Goal: Task Accomplishment & Management: Complete application form

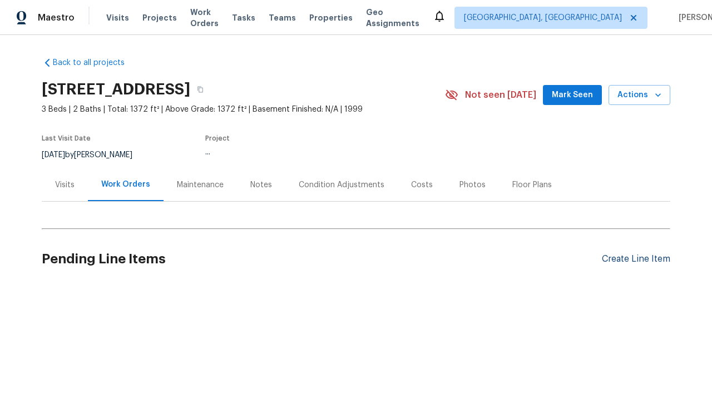
click at [631, 259] on div "Create Line Item" at bounding box center [636, 259] width 68 height 11
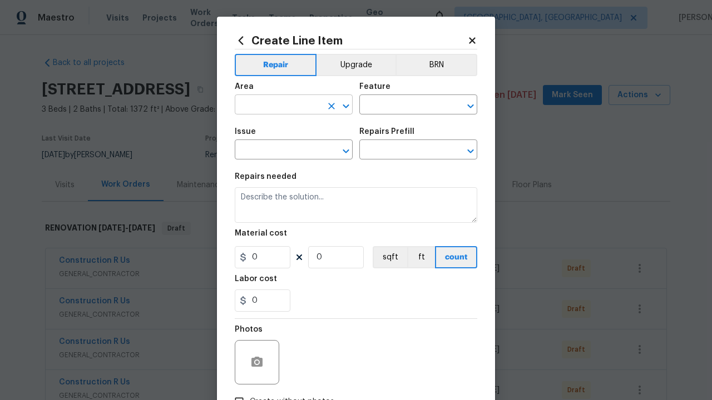
click at [274, 106] on input "text" at bounding box center [278, 105] width 87 height 17
type input "Bedroom"
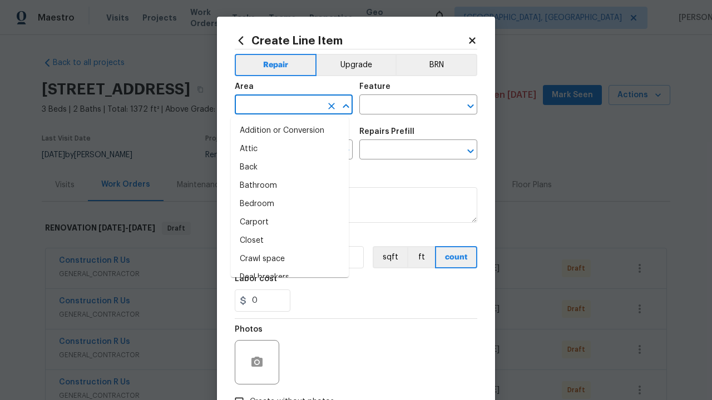
click at [285, 204] on li "Bedroom" at bounding box center [290, 204] width 118 height 18
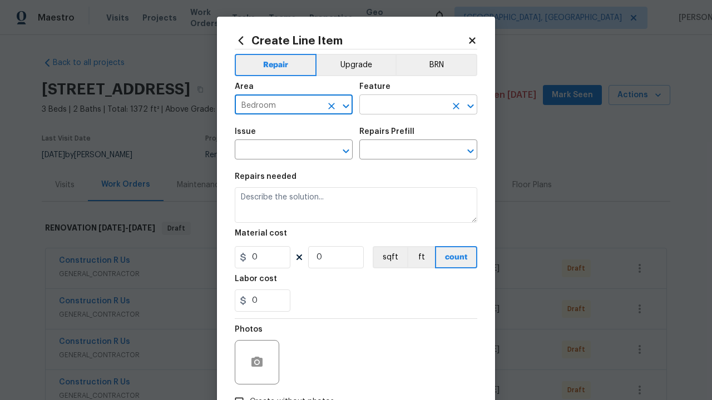
type input "Bedroom"
click at [398, 106] on input "text" at bounding box center [402, 105] width 87 height 17
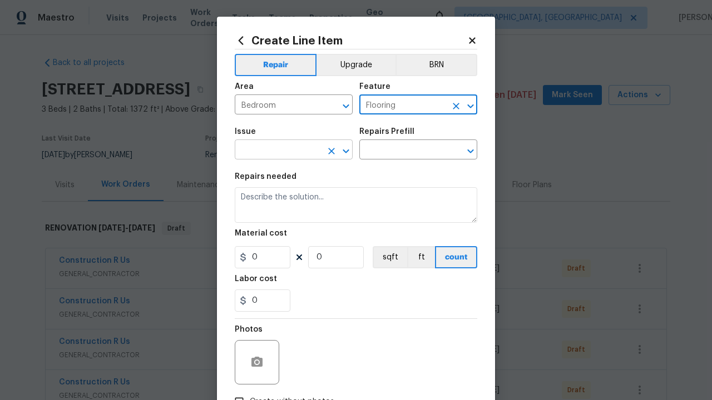
type input "Flooring"
click at [274, 151] on input "text" at bounding box center [278, 150] width 87 height 17
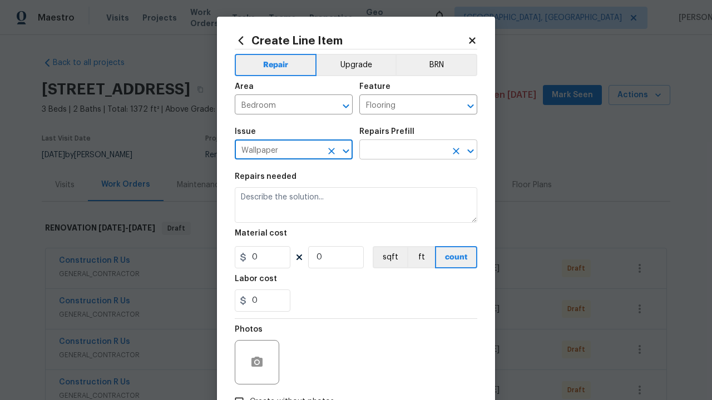
type input "Wallpaper"
click at [398, 151] on input "text" at bounding box center [402, 150] width 87 height 17
type input "Remove"
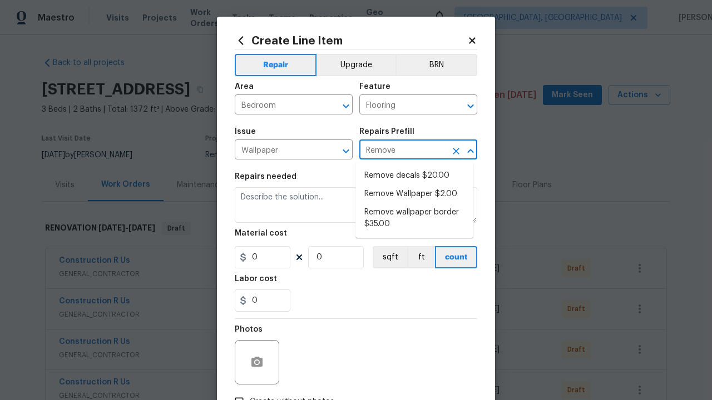
click at [414, 176] on li "Remove decals $20.00" at bounding box center [414, 176] width 118 height 18
type input "Walls and Ceiling"
type input "Remove decals $20.00"
type textarea "Remove decals from door/wall/ceiling"
type input "20"
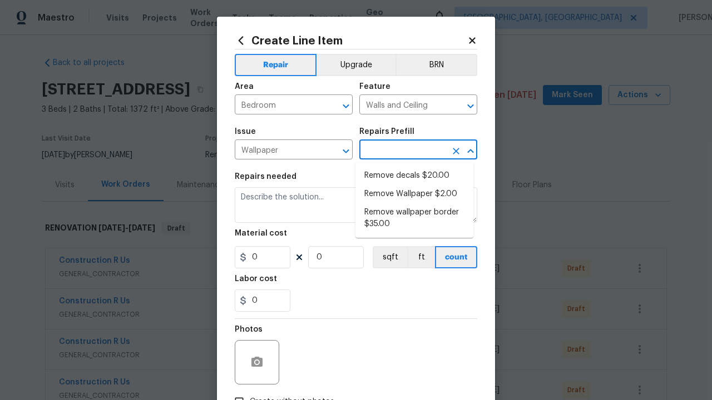
type input "1"
type input "Remove decals $20.00"
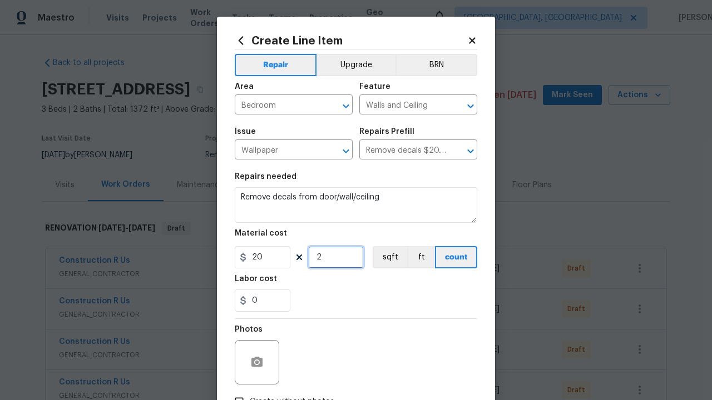
type input "2"
click at [385, 258] on button "sqft" at bounding box center [389, 257] width 34 height 22
click at [235, 391] on input "Create without photos" at bounding box center [239, 401] width 21 height 21
checkbox input "true"
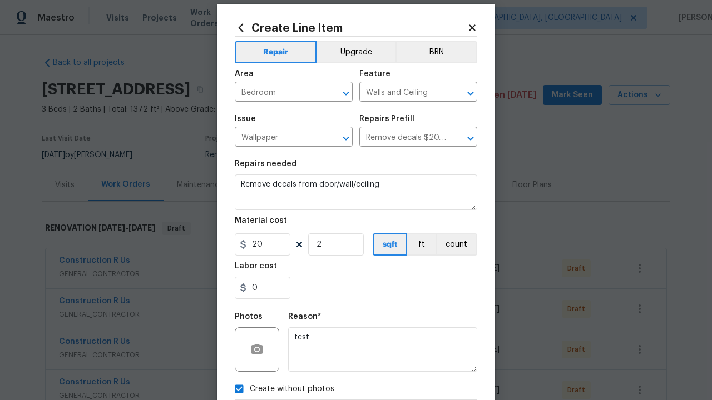
type textarea "test"
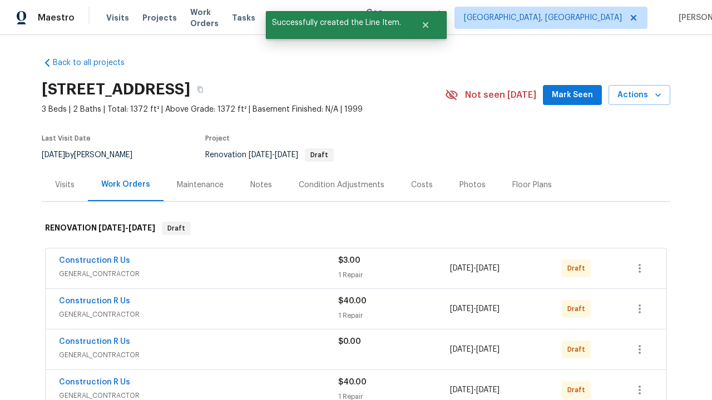
checkbox input "true"
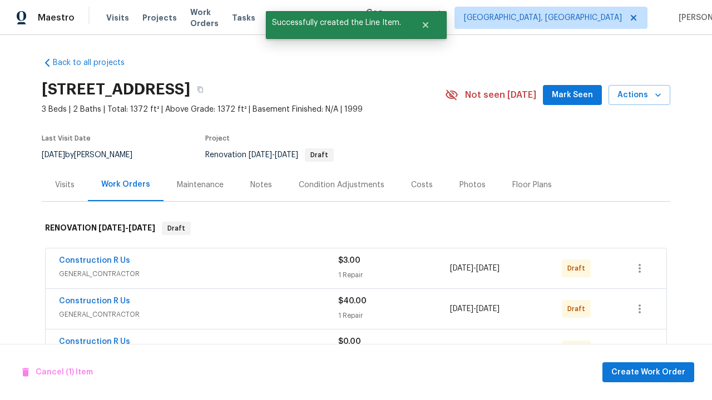
click at [650, 372] on span "Create Work Order" at bounding box center [648, 373] width 74 height 14
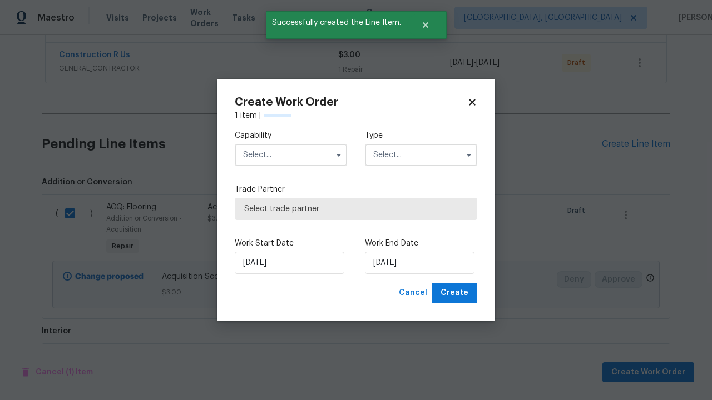
click at [291, 144] on input "text" at bounding box center [291, 155] width 112 height 22
type input "General Contractor"
click at [421, 144] on input "text" at bounding box center [421, 155] width 112 height 22
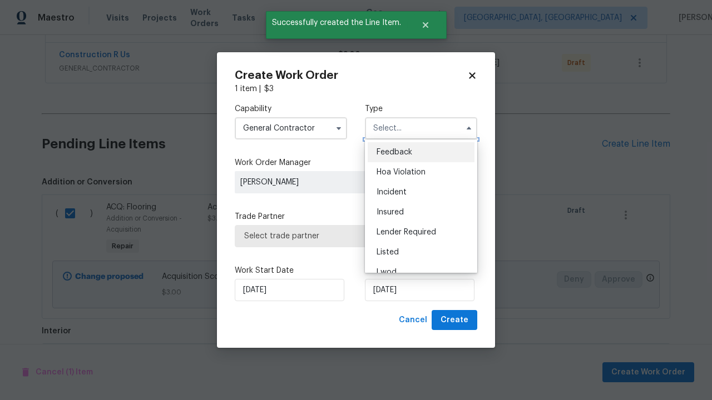
click at [414, 329] on span "Renovation" at bounding box center [396, 333] width 41 height 8
type input "Renovation"
click at [347, 236] on span "Select trade partner" at bounding box center [355, 236] width 223 height 11
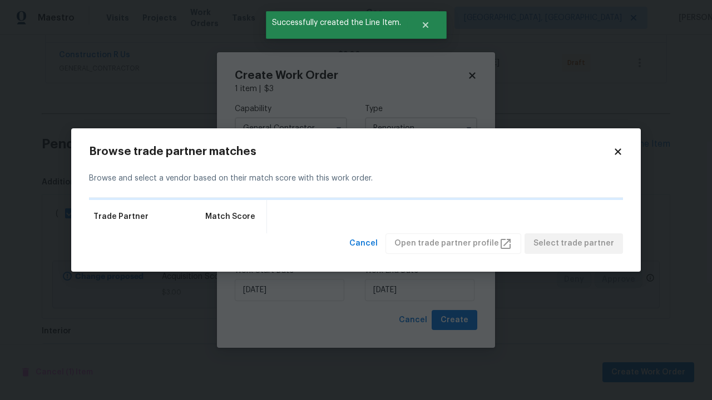
checkbox input "false"
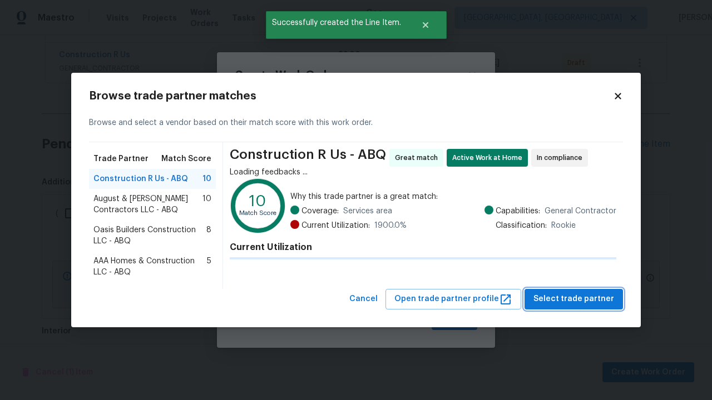
click at [577, 299] on span "Select trade partner" at bounding box center [573, 299] width 81 height 14
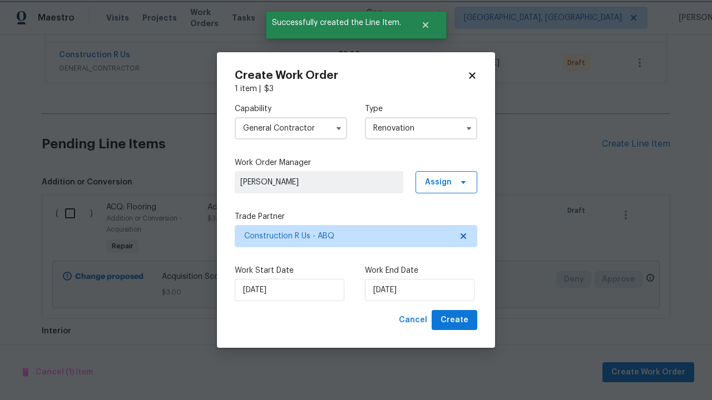
click at [455, 320] on span "Create" at bounding box center [454, 321] width 28 height 14
